Goal: Task Accomplishment & Management: Use online tool/utility

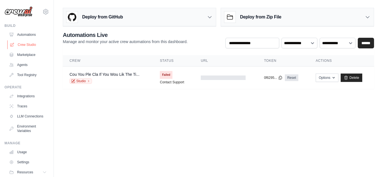
click at [27, 45] on link "Crew Studio" at bounding box center [28, 44] width 42 height 9
